Goal: Feedback & Contribution: Leave review/rating

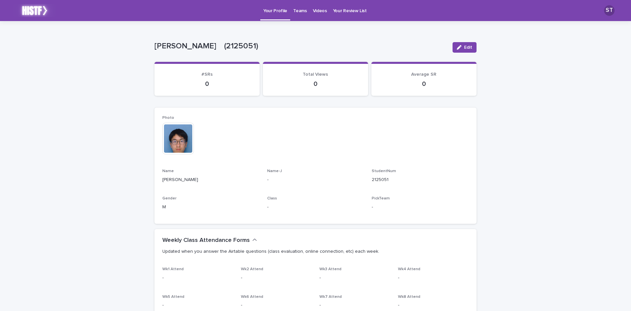
click at [304, 11] on p "Teams" at bounding box center [299, 7] width 13 height 14
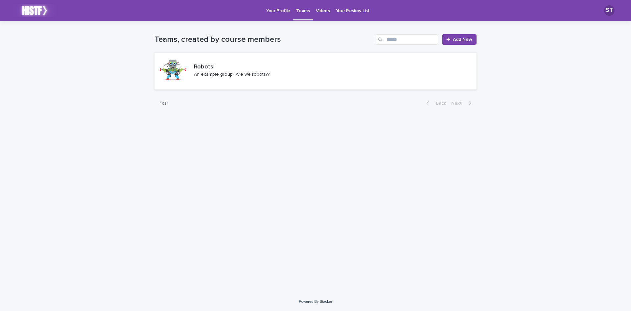
click at [317, 15] on link "Videos" at bounding box center [323, 10] width 20 height 20
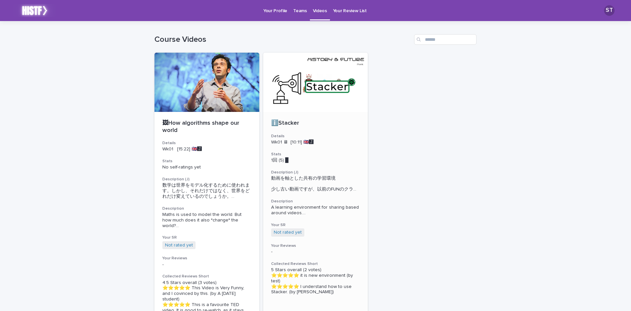
click at [327, 120] on p "ℹ️Stacker" at bounding box center [315, 123] width 89 height 7
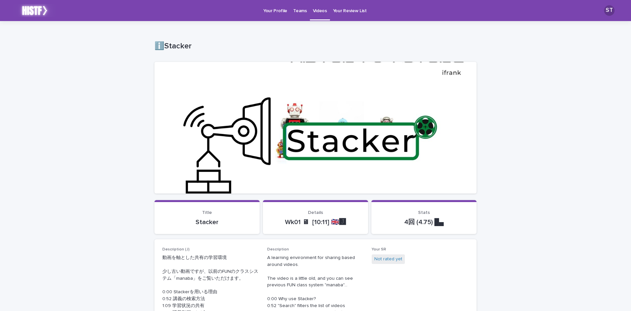
click at [313, 12] on p "Videos" at bounding box center [320, 7] width 14 height 14
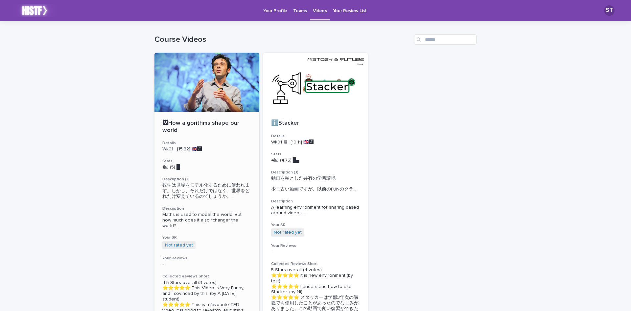
click at [213, 122] on p "🖼How algorithms shape our world" at bounding box center [206, 127] width 89 height 14
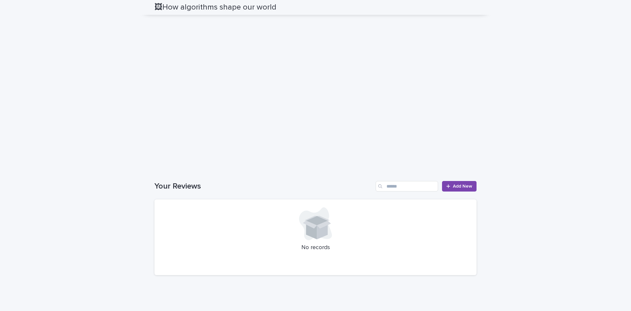
scroll to position [553, 0]
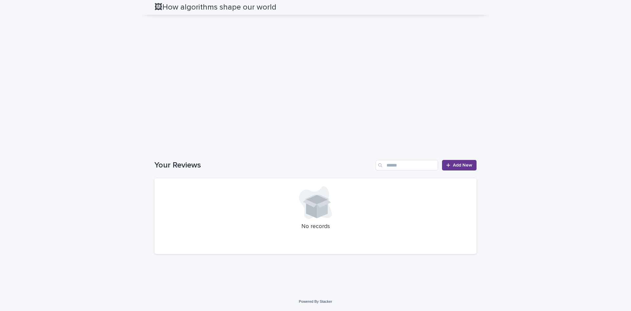
click at [446, 167] on icon at bounding box center [448, 165] width 4 height 4
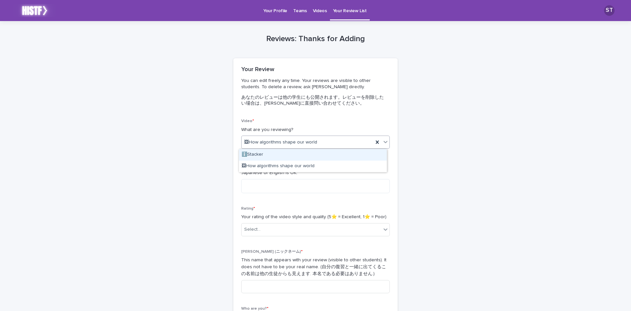
click at [330, 147] on div "🖼How algorithms shape our world" at bounding box center [308, 142] width 132 height 11
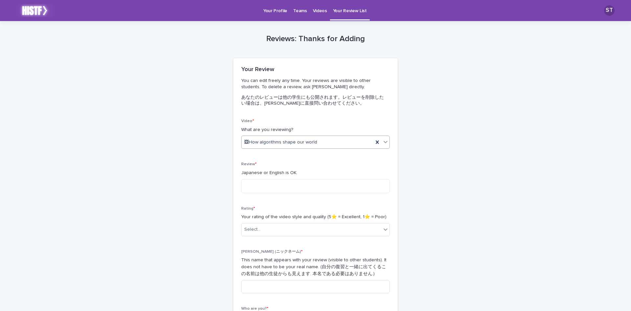
click at [330, 146] on div "🖼How algorithms shape our world" at bounding box center [308, 142] width 132 height 11
click at [327, 187] on textarea at bounding box center [315, 186] width 149 height 14
click at [307, 189] on textarea at bounding box center [315, 186] width 149 height 14
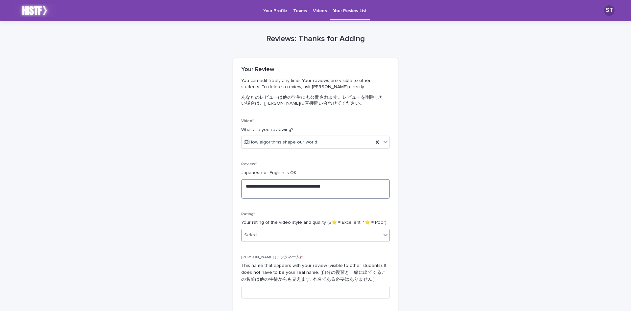
type textarea "**********"
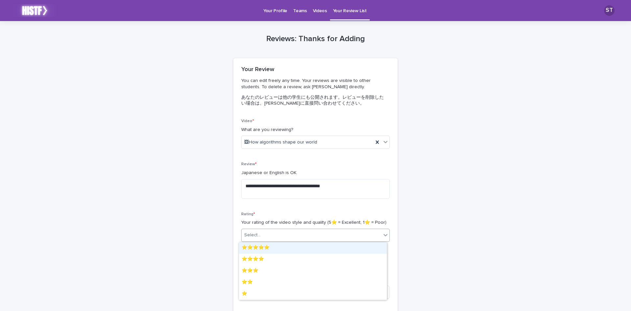
click at [327, 233] on div "Select..." at bounding box center [312, 234] width 140 height 11
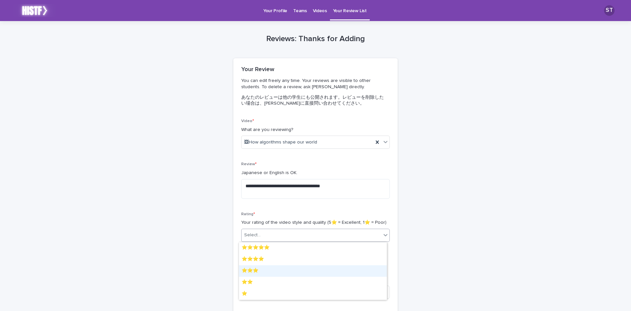
click at [318, 267] on div "⭐️⭐️⭐️" at bounding box center [313, 271] width 148 height 12
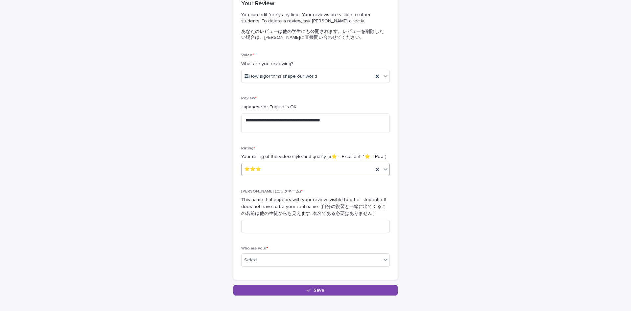
scroll to position [102, 0]
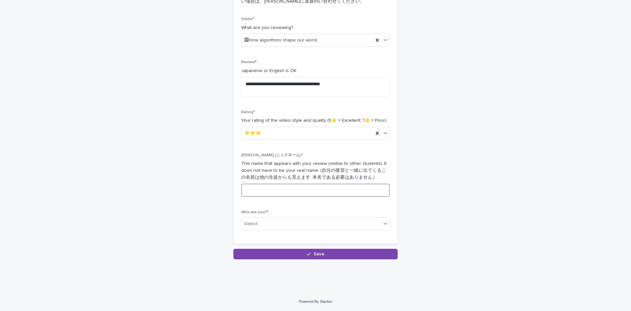
click at [311, 193] on input at bounding box center [315, 189] width 149 height 13
type input "*"
type input "****"
click at [305, 221] on div "Select..." at bounding box center [312, 223] width 140 height 11
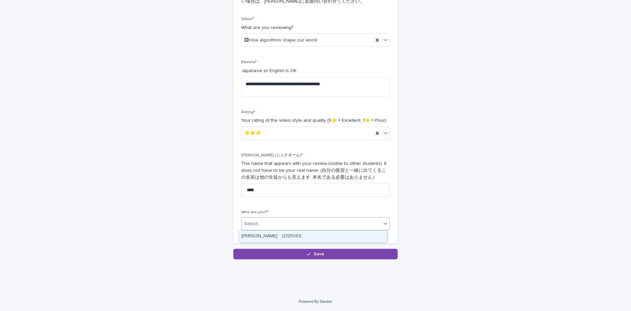
click at [306, 236] on div "[PERSON_NAME]　(2125051)" at bounding box center [313, 236] width 148 height 12
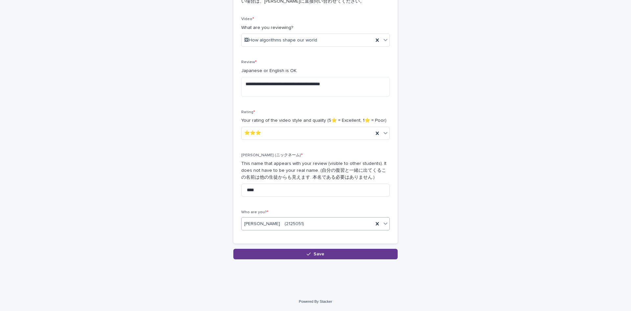
click at [313, 254] on span "Save" at bounding box center [318, 253] width 11 height 5
